Goal: Information Seeking & Learning: Learn about a topic

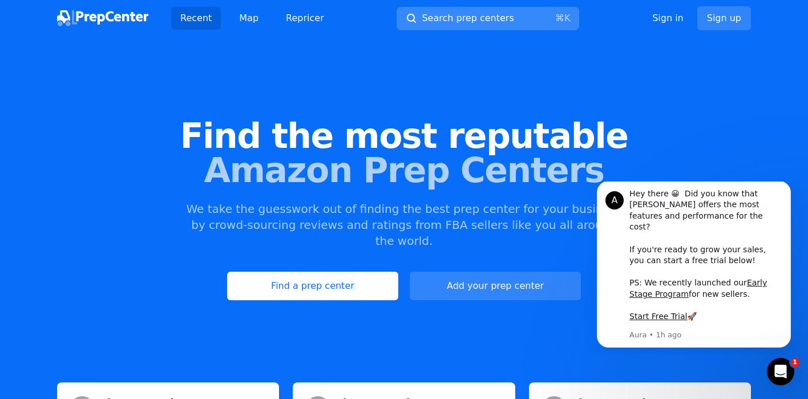
click at [456, 17] on span "Search prep centers" at bounding box center [468, 18] width 92 height 14
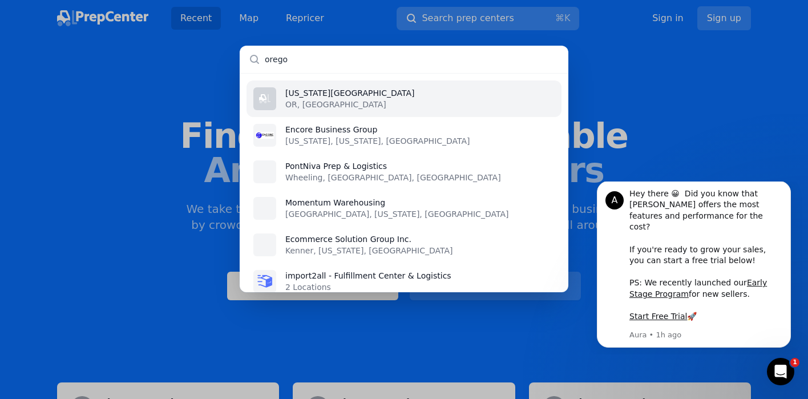
type input "[US_STATE]"
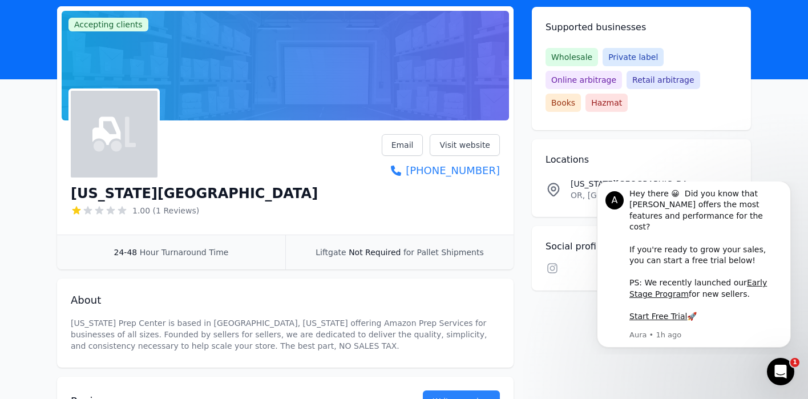
scroll to position [98, 0]
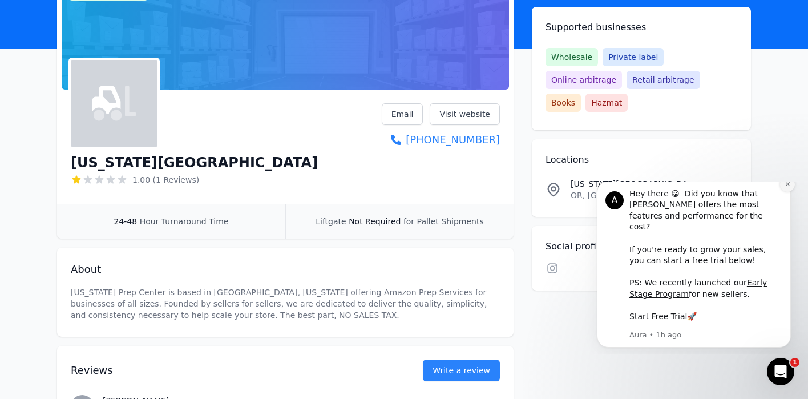
click at [778, 186] on icon "Dismiss notification" at bounding box center [788, 184] width 4 height 4
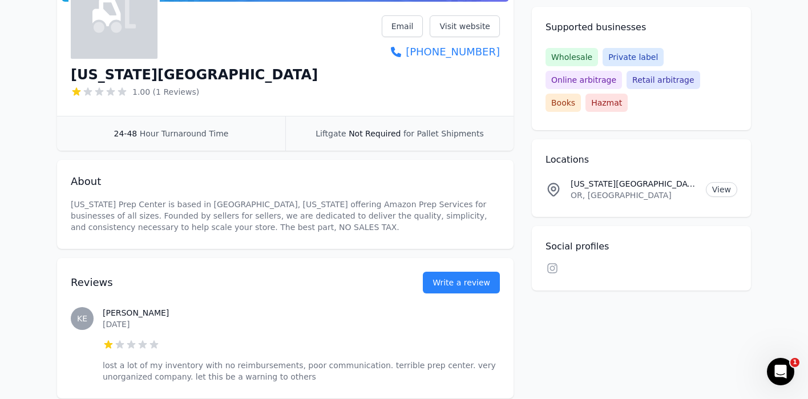
scroll to position [0, 0]
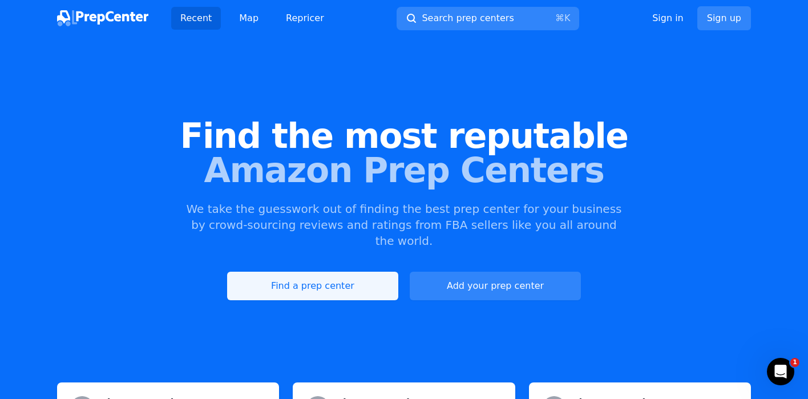
click at [313, 272] on link "Find a prep center" at bounding box center [312, 286] width 171 height 29
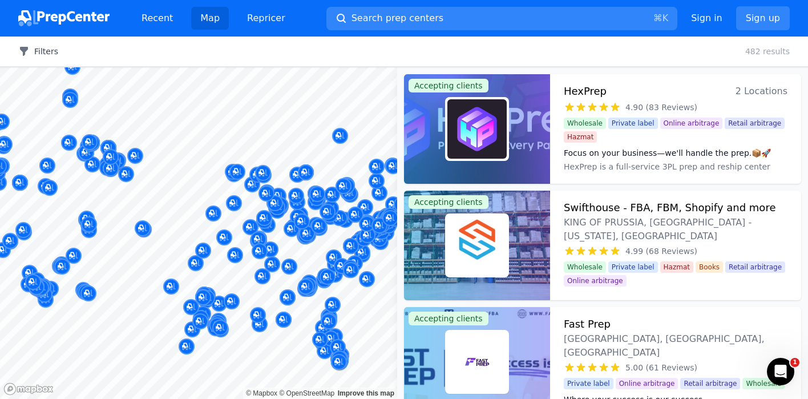
click at [46, 51] on button "Filters" at bounding box center [38, 51] width 40 height 11
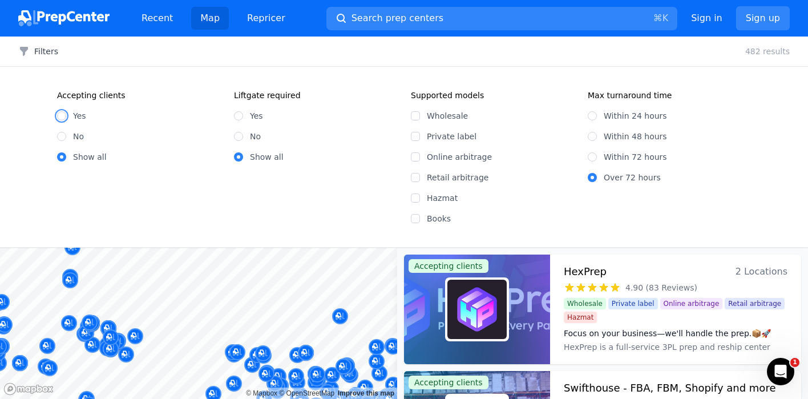
click at [62, 115] on input "Yes" at bounding box center [61, 115] width 9 height 9
radio input "true"
click at [415, 115] on input "Wholesale" at bounding box center [415, 115] width 9 height 9
checkbox input "true"
click at [415, 156] on input "Online arbitrage" at bounding box center [415, 156] width 9 height 9
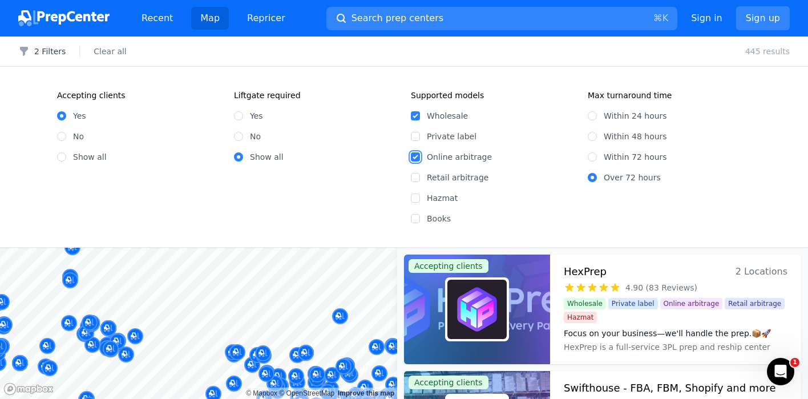
checkbox input "true"
click at [415, 218] on input "Books" at bounding box center [415, 218] width 9 height 9
checkbox input "true"
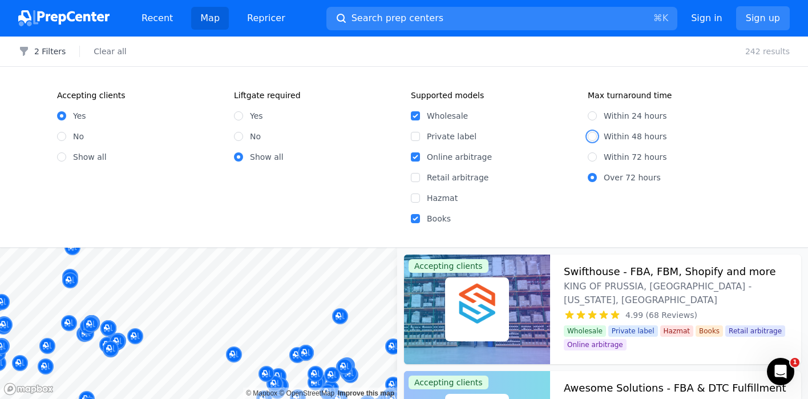
click at [595, 139] on input "Within 48 hours" at bounding box center [592, 136] width 9 height 9
radio input "true"
click at [301, 179] on div "Accepting clients Yes No Show all Liftgate required Yes No Show all" at bounding box center [227, 157] width 340 height 135
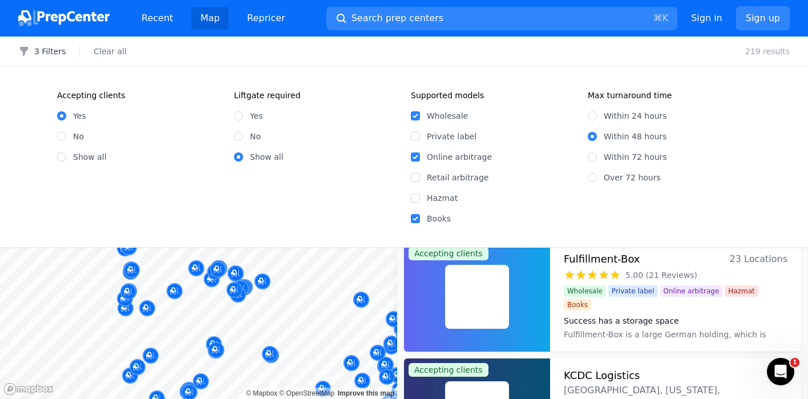
scroll to position [129, 0]
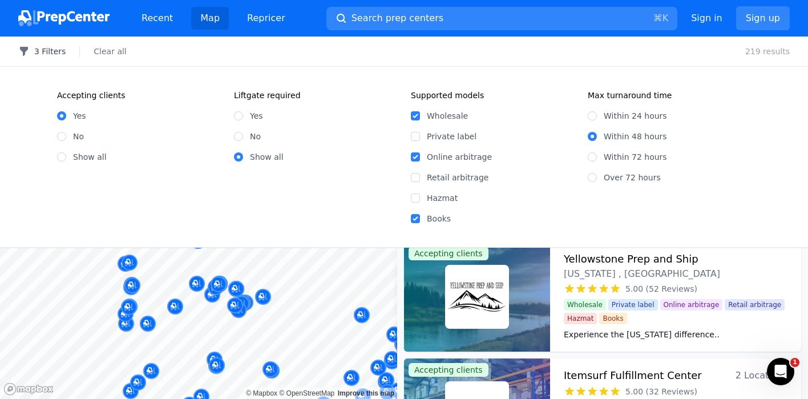
click at [57, 51] on button "3 Filters" at bounding box center [41, 51] width 47 height 11
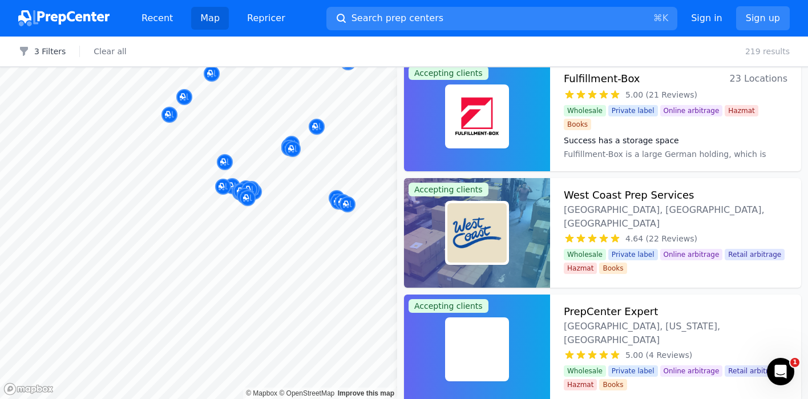
scroll to position [13, 0]
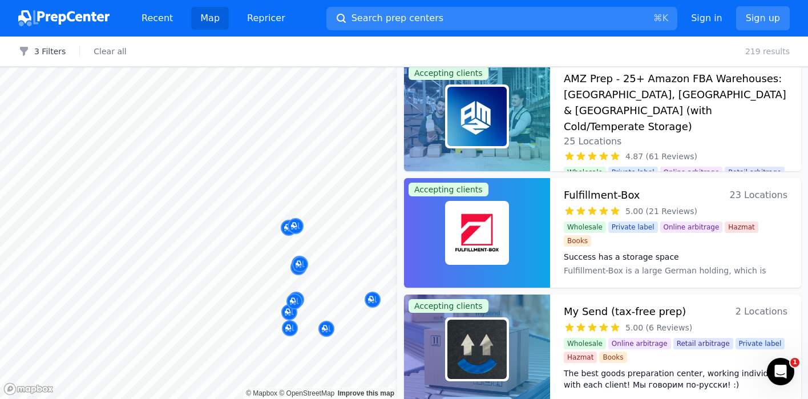
click at [390, 358] on body "Recent Map Repricer Search prep centers ⌘ K Open main menu Sign in Sign up Filt…" at bounding box center [404, 199] width 808 height 399
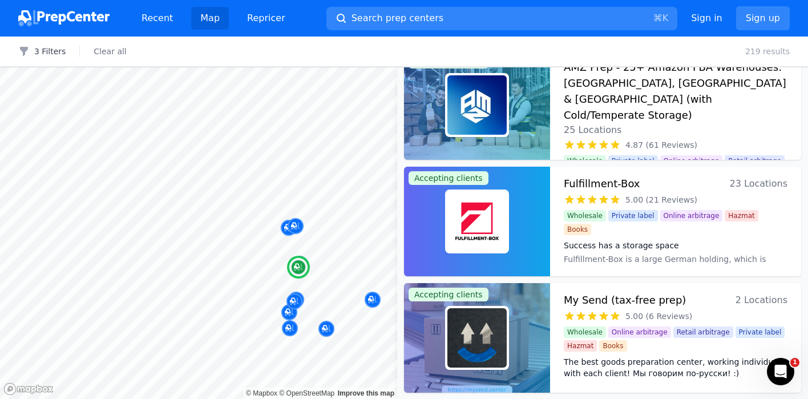
scroll to position [23, 0]
click at [600, 186] on h3 "Fulfillment-Box" at bounding box center [602, 184] width 77 height 16
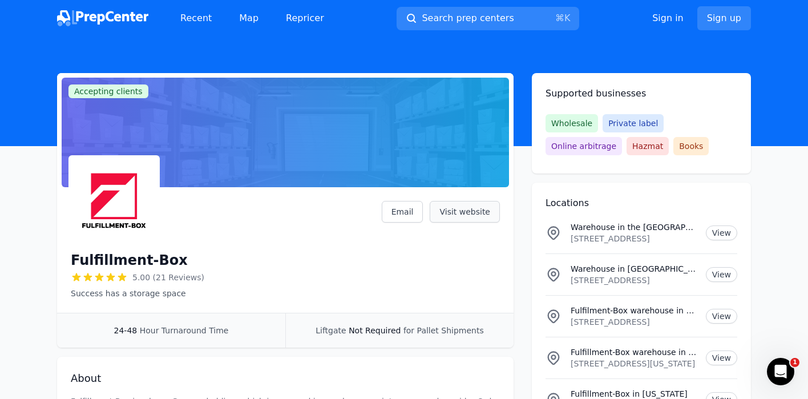
click at [479, 210] on link "Visit website" at bounding box center [465, 212] width 70 height 22
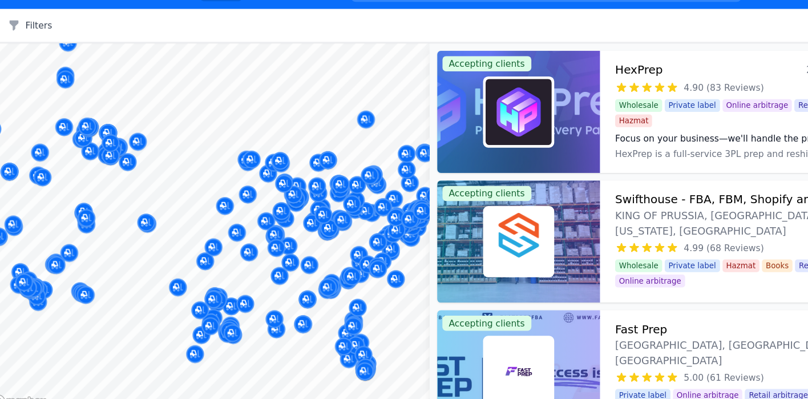
drag, startPoint x: 114, startPoint y: 279, endPoint x: 207, endPoint y: 207, distance: 116.8
click at [207, 207] on body "Recent Map Repricer Search prep centers ⌘ K Open main menu Sign in Sign up Filt…" at bounding box center [404, 199] width 808 height 399
click at [191, 230] on body "Recent Map Repricer Search prep centers ⌘ K Open main menu Sign in Sign up Filt…" at bounding box center [404, 199] width 808 height 399
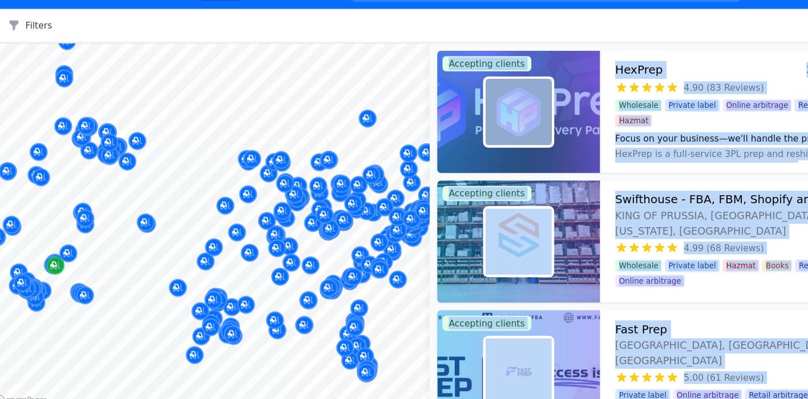
click at [55, 272] on div "Map marker" at bounding box center [61, 267] width 16 height 16
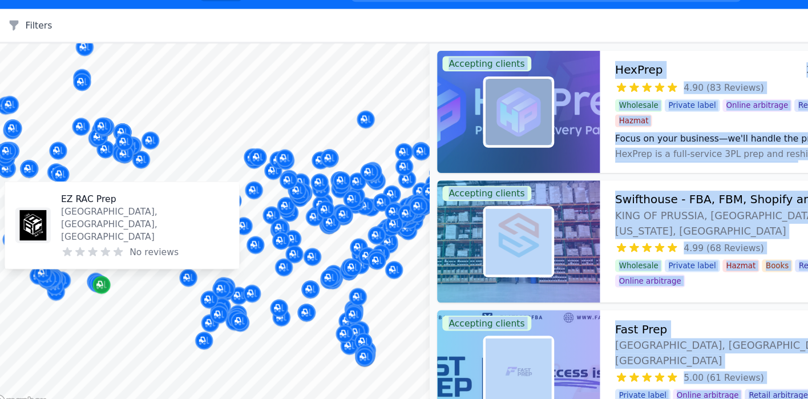
click at [99, 285] on icon "Map marker" at bounding box center [102, 284] width 9 height 7
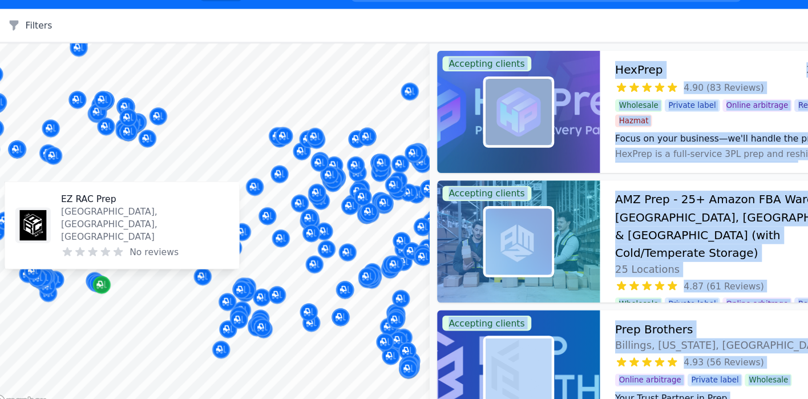
click at [95, 283] on div "Map marker" at bounding box center [103, 284] width 16 height 16
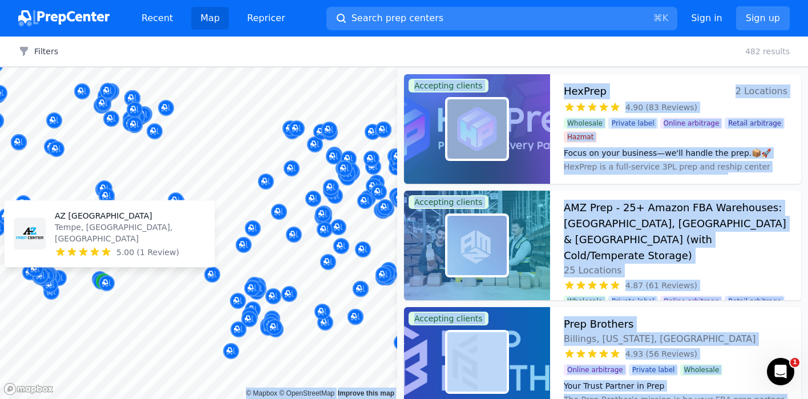
click at [98, 283] on div "Map marker" at bounding box center [104, 281] width 16 height 16
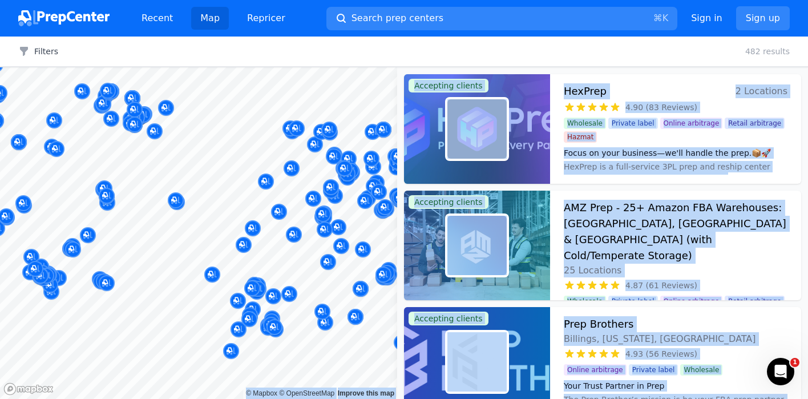
click at [95, 273] on div at bounding box center [109, 271] width 219 height 9
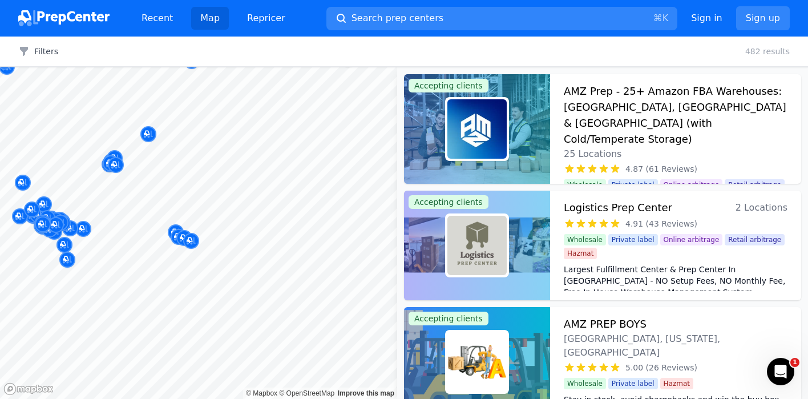
click at [624, 43] on div "Filters Clear all 482 results" at bounding box center [404, 52] width 808 height 30
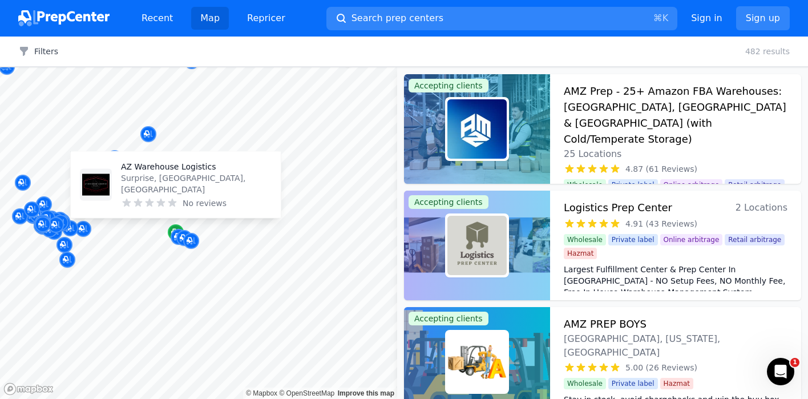
click at [173, 226] on div "Map marker" at bounding box center [176, 232] width 16 height 16
click at [168, 172] on p "AZ Warehouse Logistics" at bounding box center [196, 166] width 151 height 11
